Goal: Find specific fact

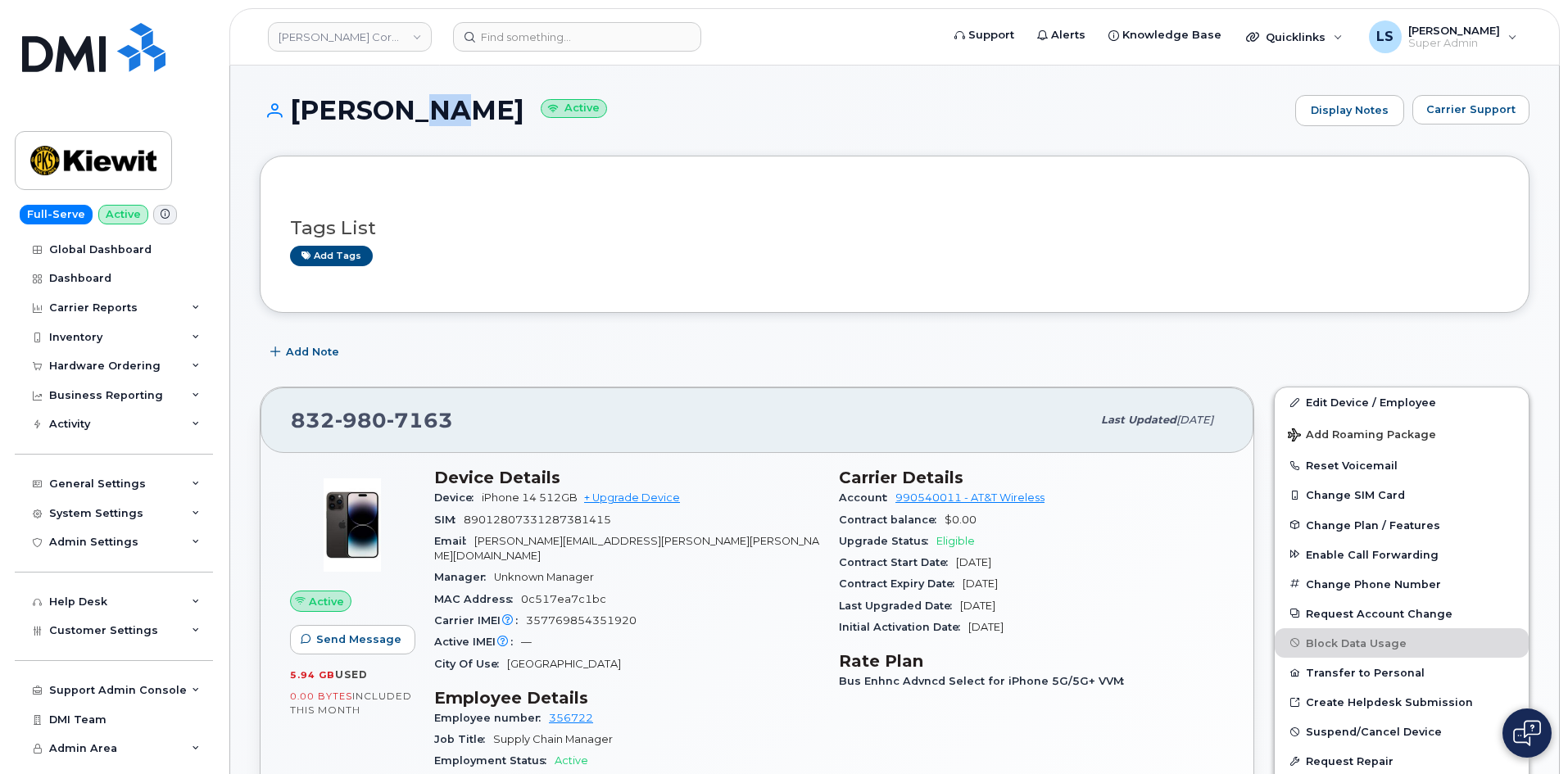
drag, startPoint x: 484, startPoint y: 127, endPoint x: 541, endPoint y: 85, distance: 70.8
click at [503, 110] on div "[PERSON_NAME] Active Display Notes Carrier Support" at bounding box center [894, 125] width 1270 height 61
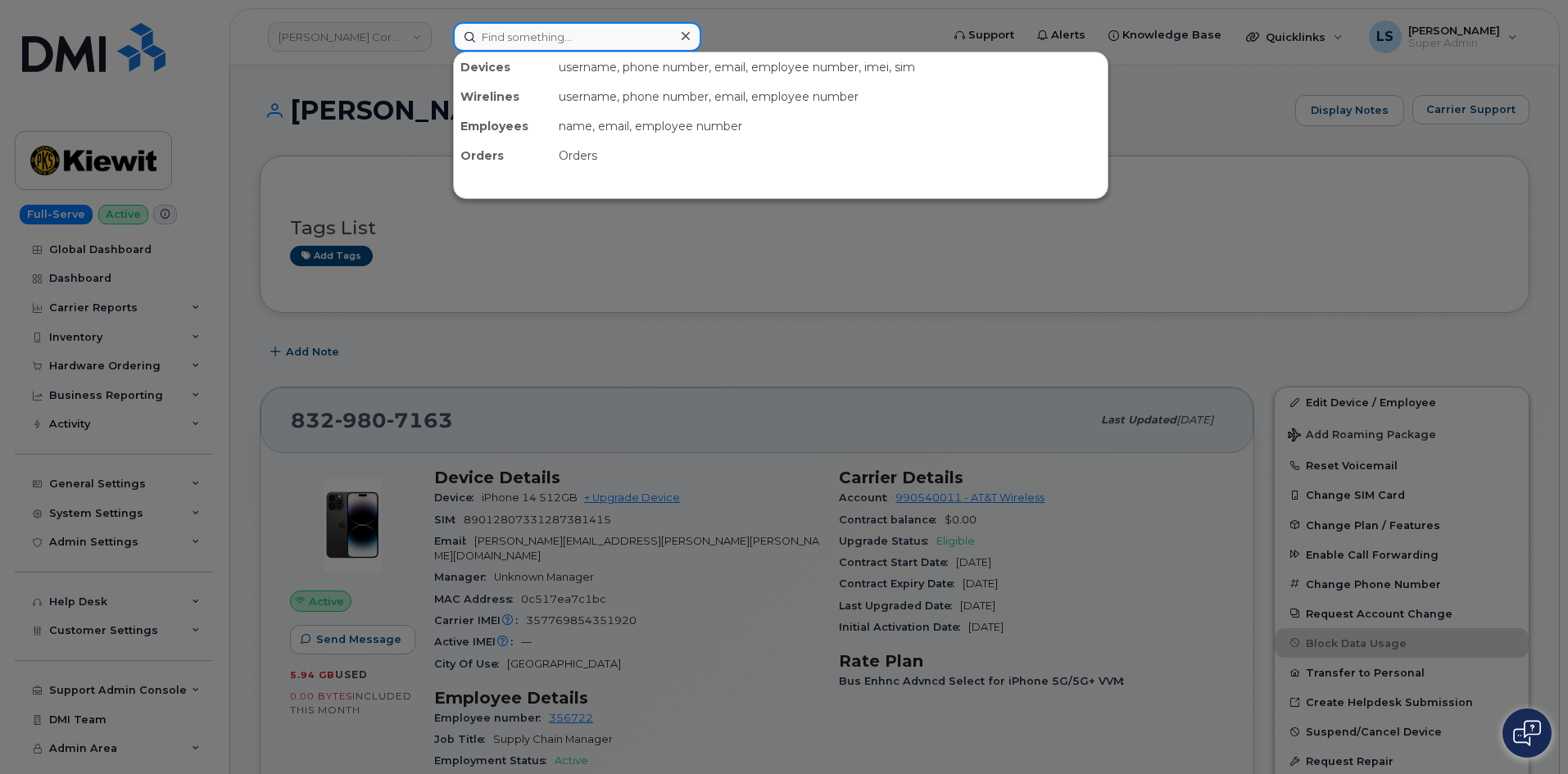
click at [570, 51] on input at bounding box center [577, 37] width 249 height 29
paste input "7202194913"
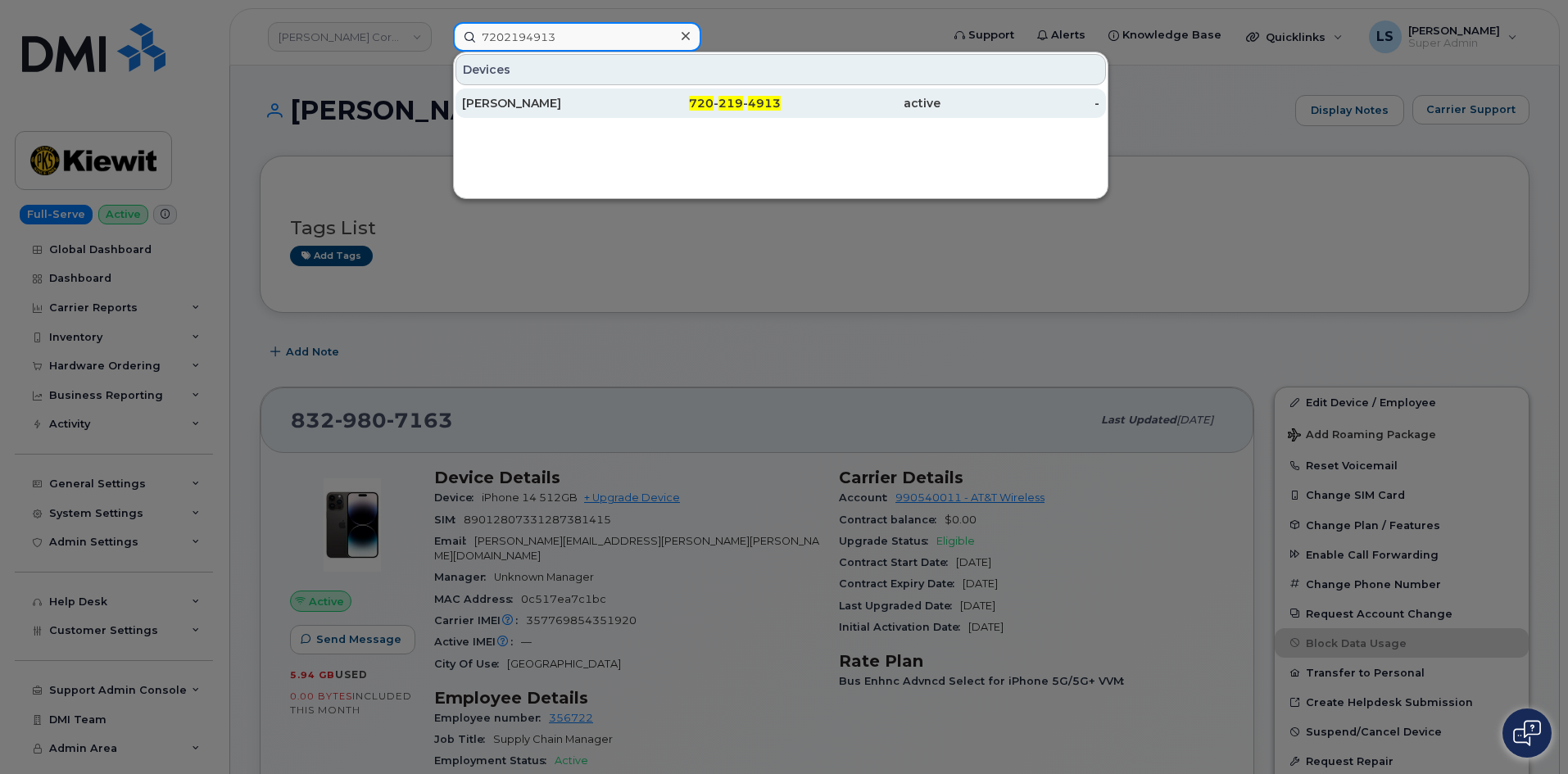
type input "7202194913"
click at [595, 102] on div "[PERSON_NAME]" at bounding box center [541, 103] width 159 height 17
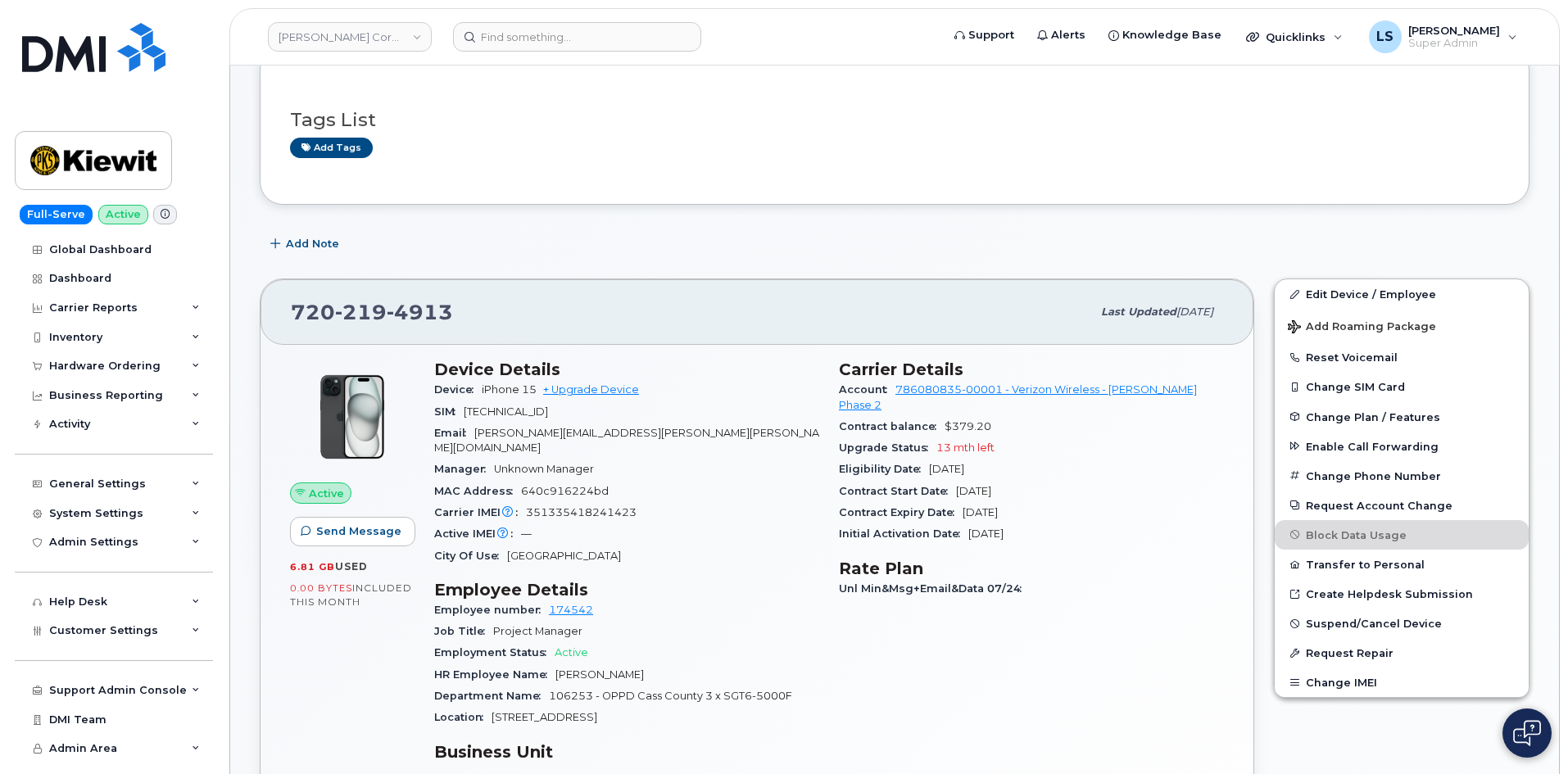
scroll to position [246, 0]
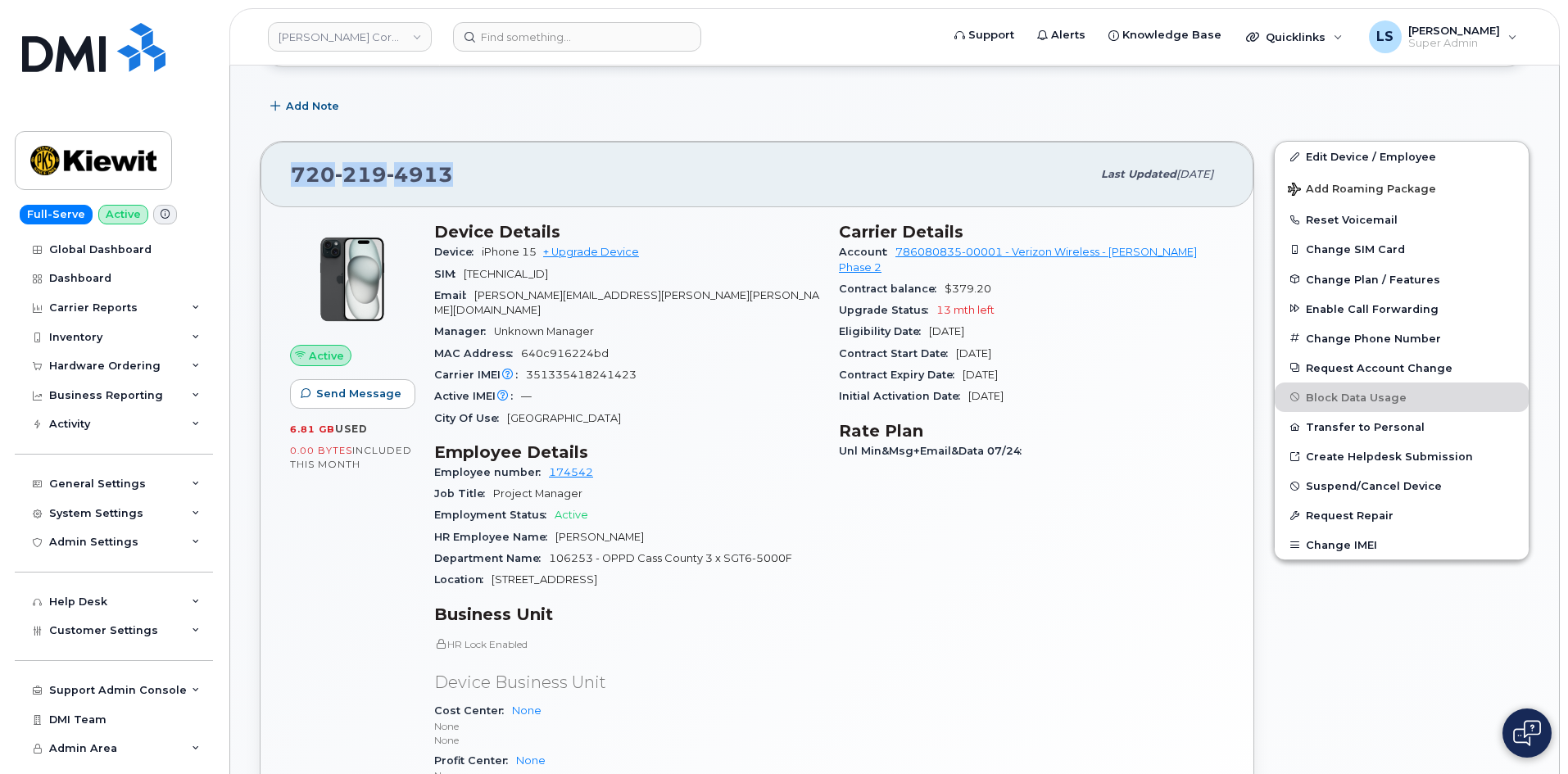
drag, startPoint x: 449, startPoint y: 182, endPoint x: 286, endPoint y: 184, distance: 163.0
click at [289, 184] on div "720 219 4913 Last updated Jul 31, 2025" at bounding box center [757, 174] width 993 height 65
copy span "720 219 4913"
click at [449, 173] on span "4913" at bounding box center [420, 174] width 66 height 25
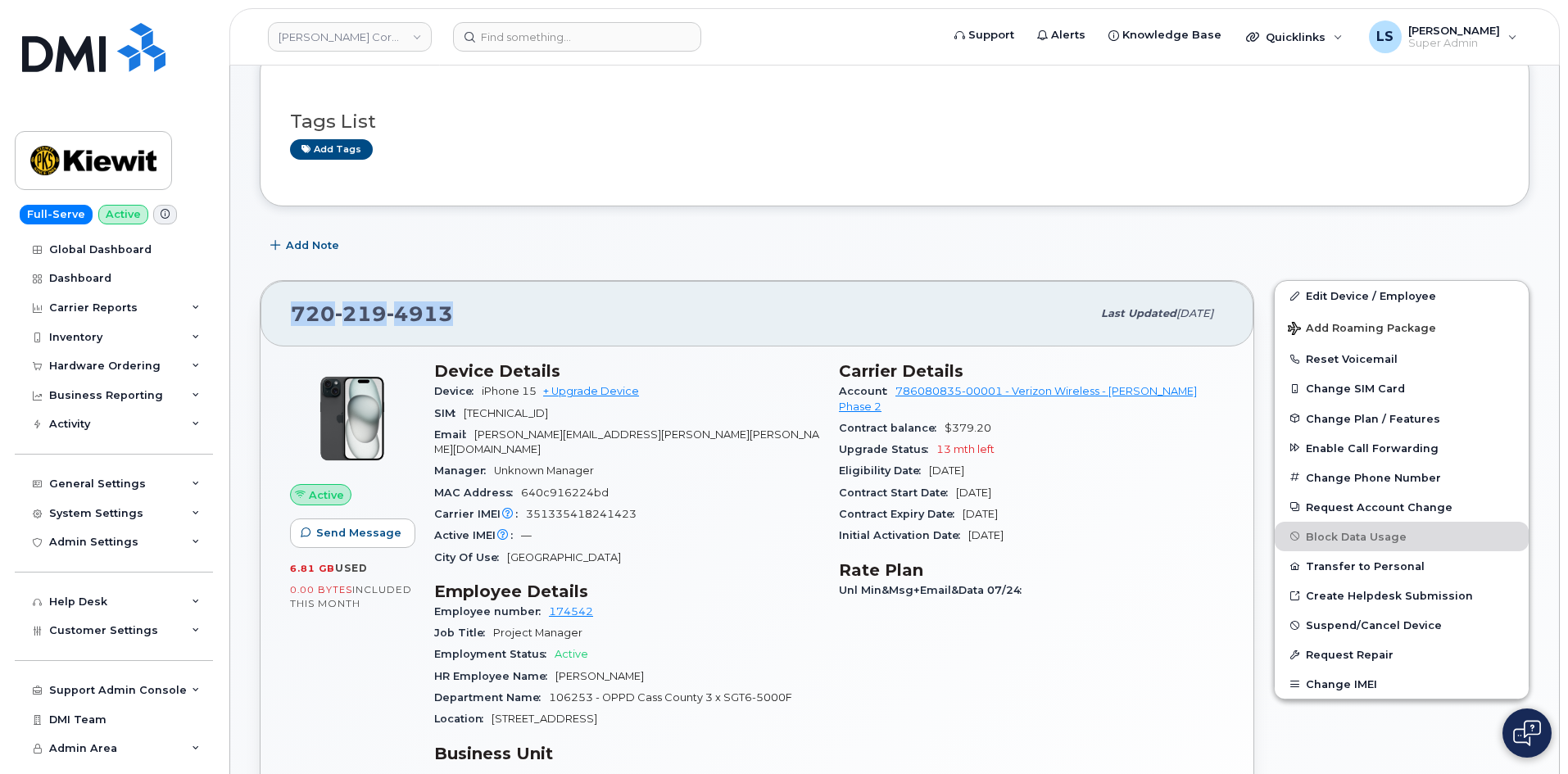
scroll to position [0, 0]
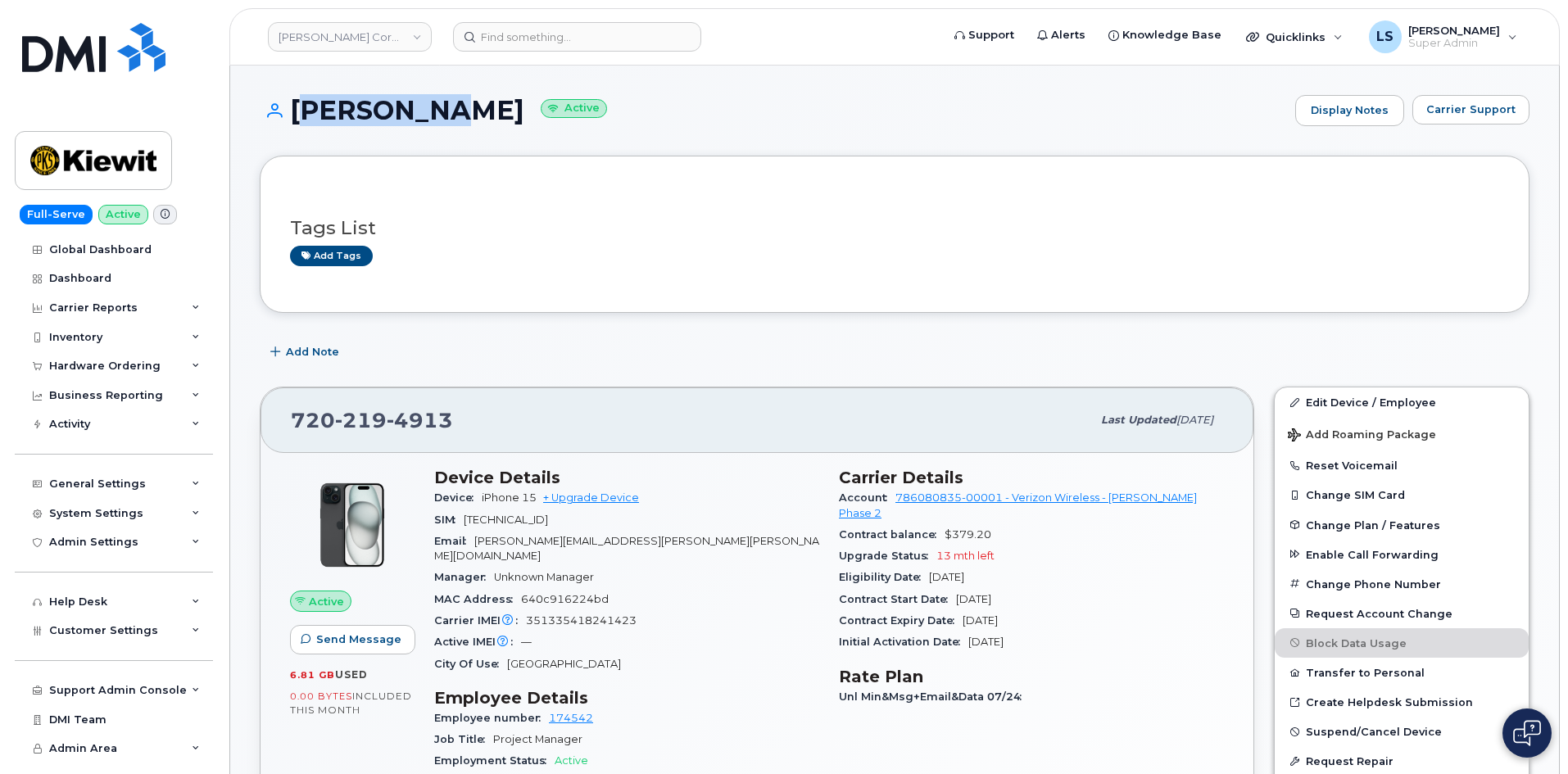
drag, startPoint x: 437, startPoint y: 110, endPoint x: 290, endPoint y: 123, distance: 147.6
click at [290, 123] on h1 "Adam Geis Active" at bounding box center [773, 110] width 1028 height 29
copy h1 "[PERSON_NAME]"
